Goal: Navigation & Orientation: Find specific page/section

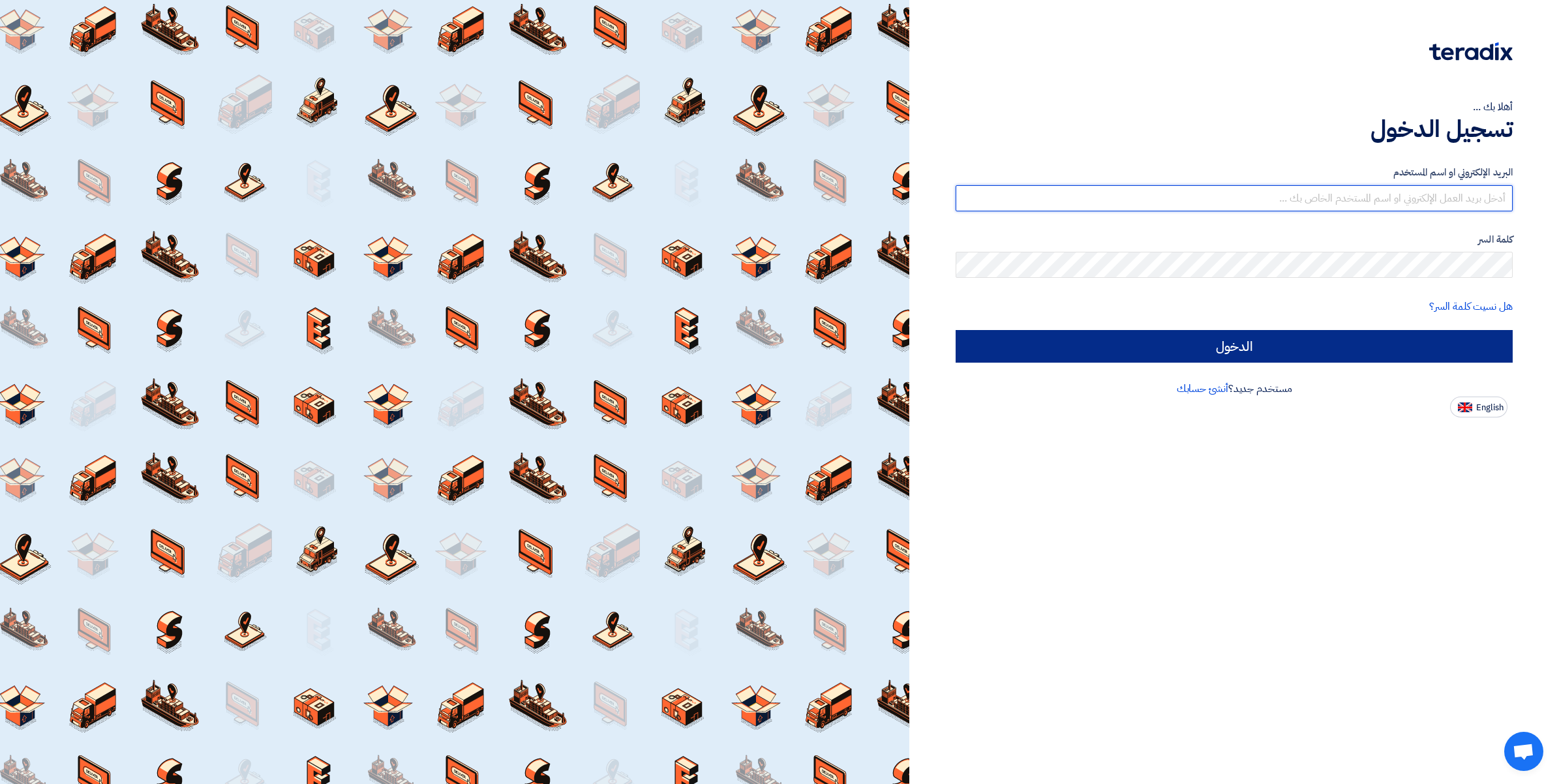
type input "ahmed.abdelnaby@wadigroup.com.eg"
click at [1220, 343] on input "الدخول" at bounding box center [1233, 346] width 557 height 32
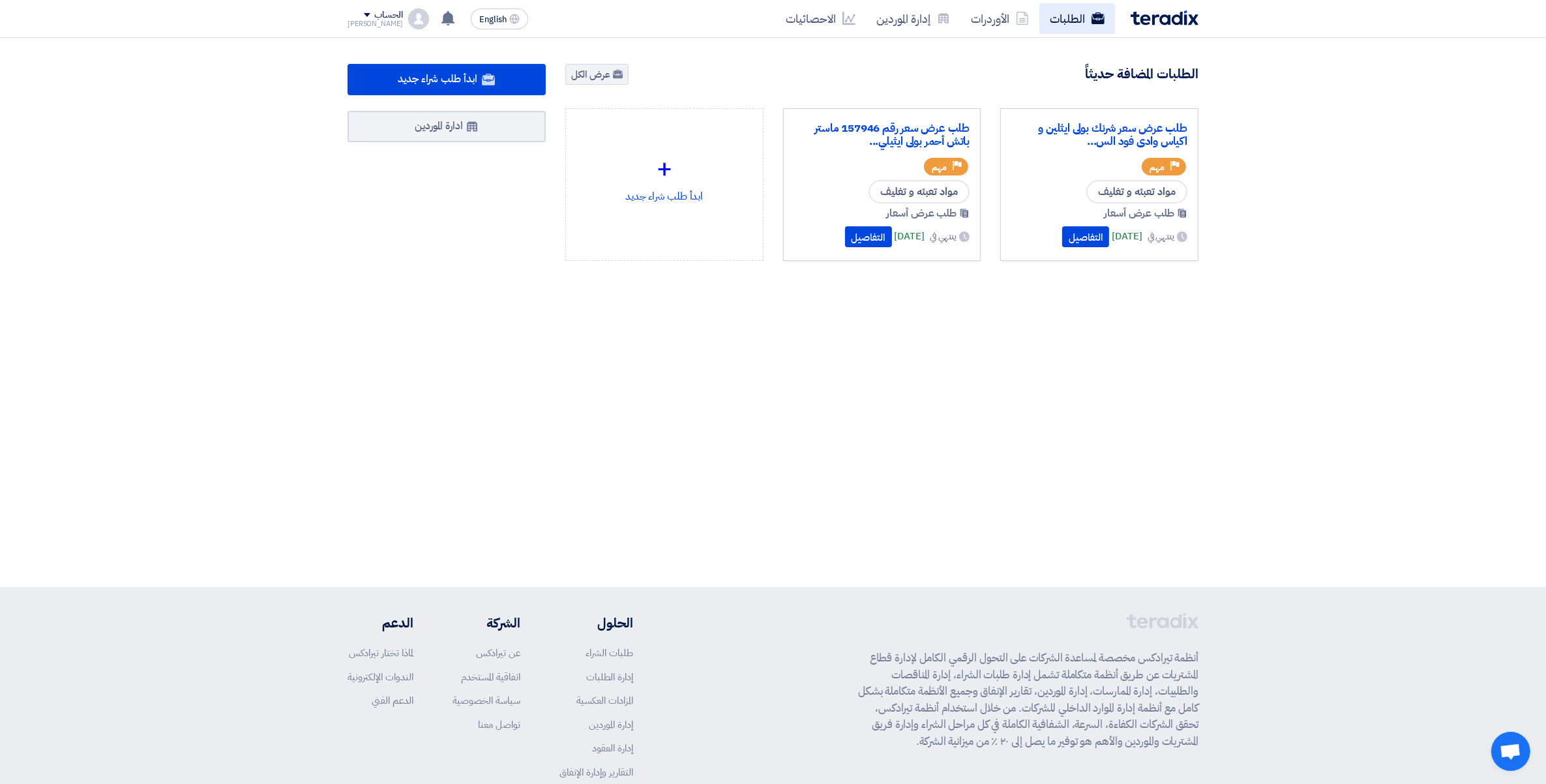
click at [1078, 13] on link "الطلبات" at bounding box center [1078, 19] width 76 height 31
